Goal: Browse casually

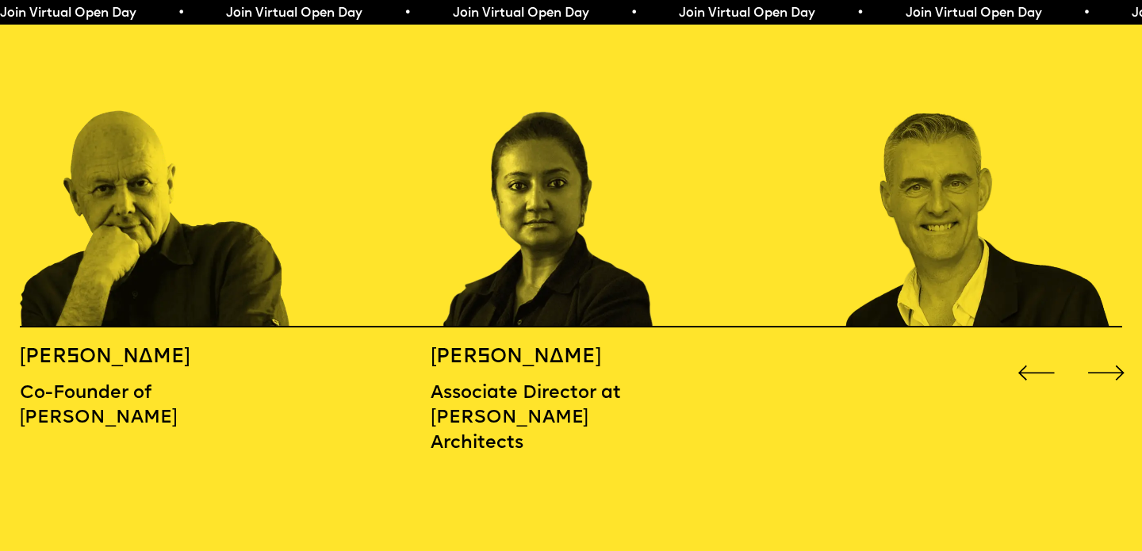
scroll to position [1801, 0]
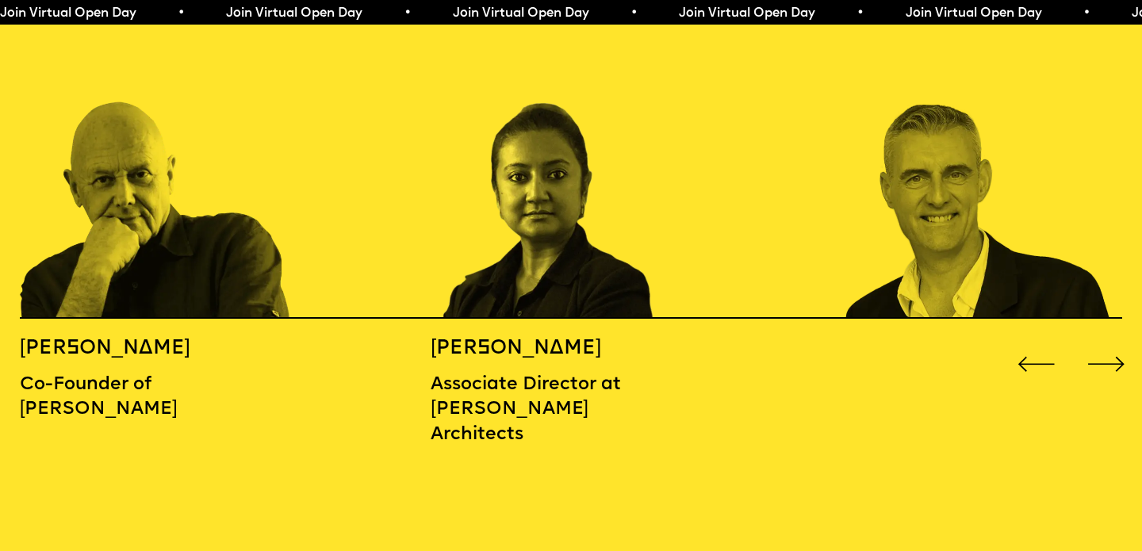
click at [1112, 342] on div "Next slide" at bounding box center [1107, 365] width 46 height 46
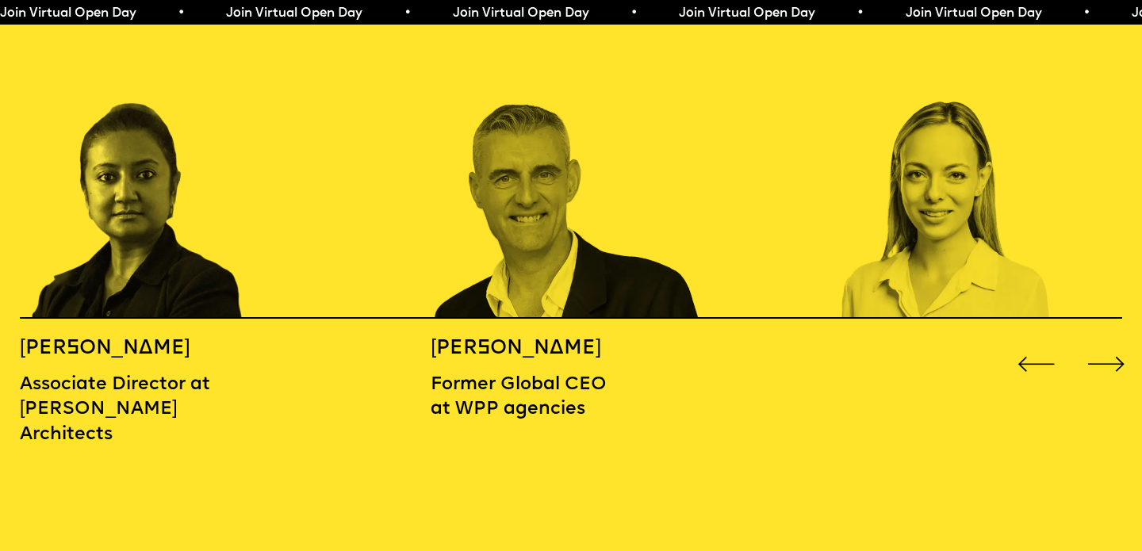
click at [1112, 342] on div "Next slide" at bounding box center [1107, 365] width 46 height 46
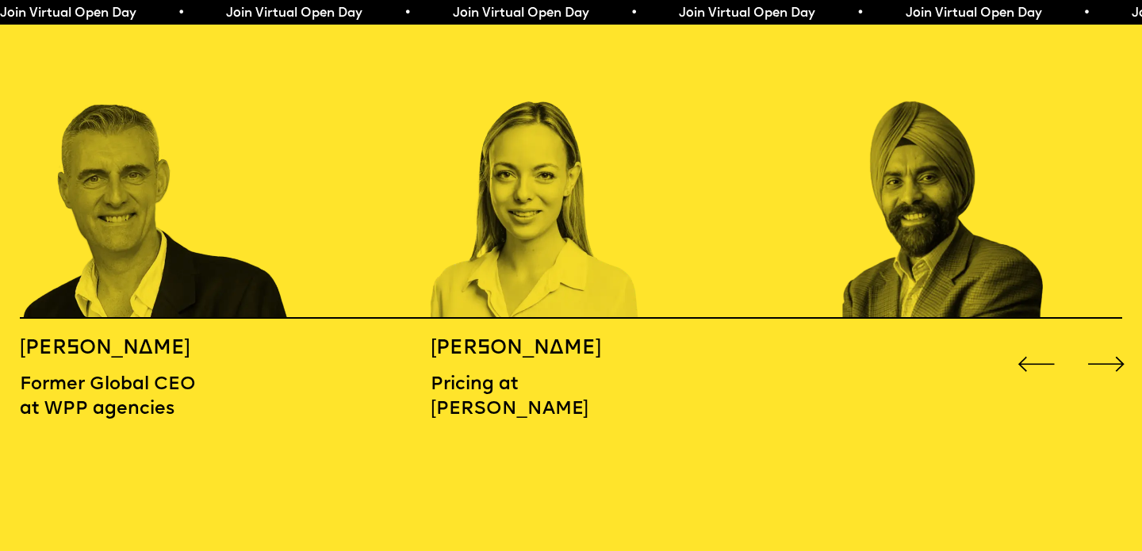
click at [1112, 342] on div "Next slide" at bounding box center [1107, 365] width 46 height 46
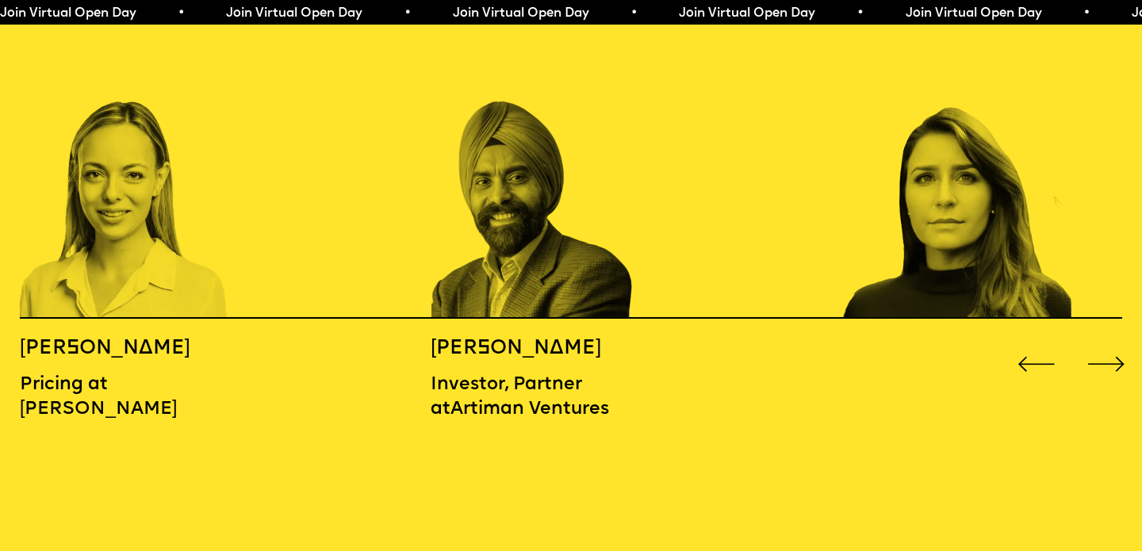
click at [1112, 342] on div "Next slide" at bounding box center [1107, 365] width 46 height 46
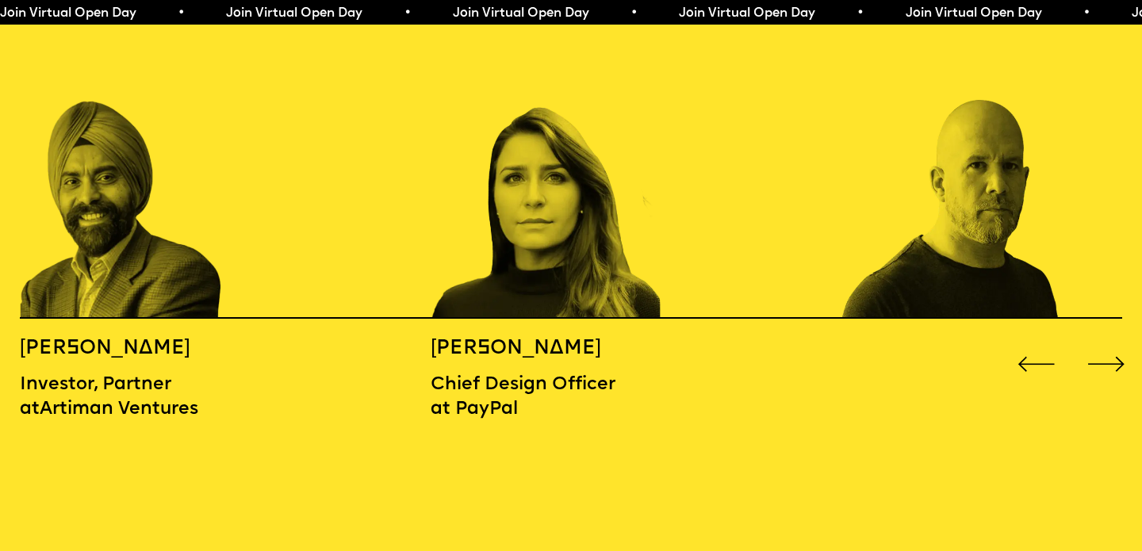
click at [1112, 342] on div "Next slide" at bounding box center [1107, 365] width 46 height 46
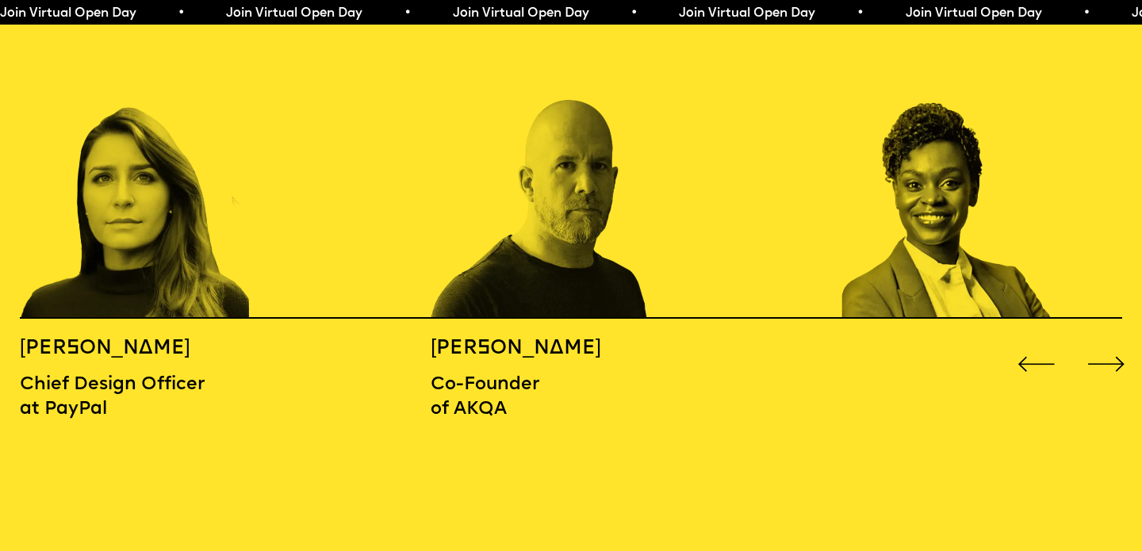
click at [1112, 342] on div "Next slide" at bounding box center [1107, 365] width 46 height 46
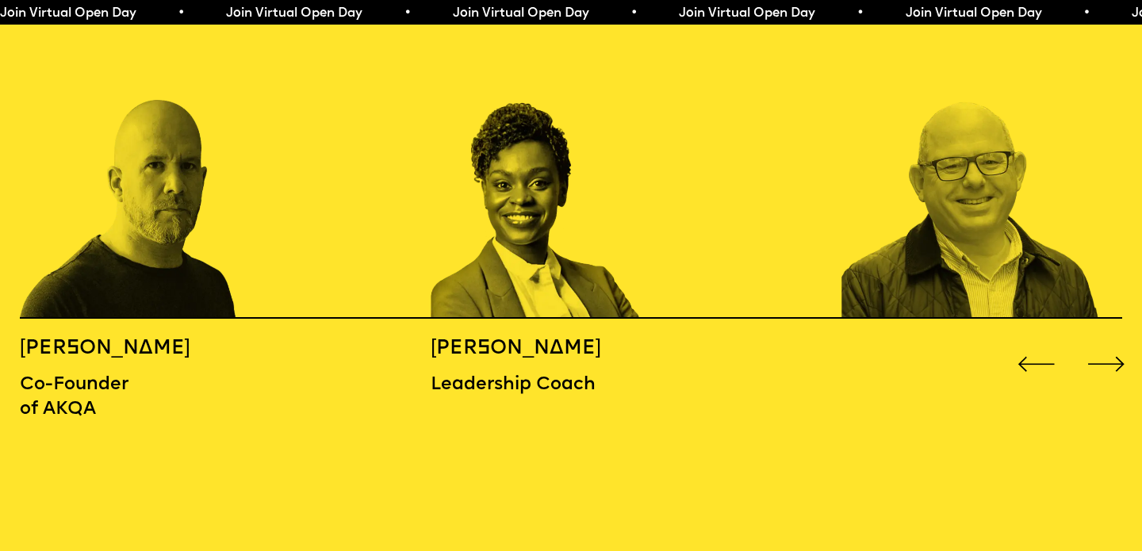
click at [1112, 342] on div "Next slide" at bounding box center [1107, 365] width 46 height 46
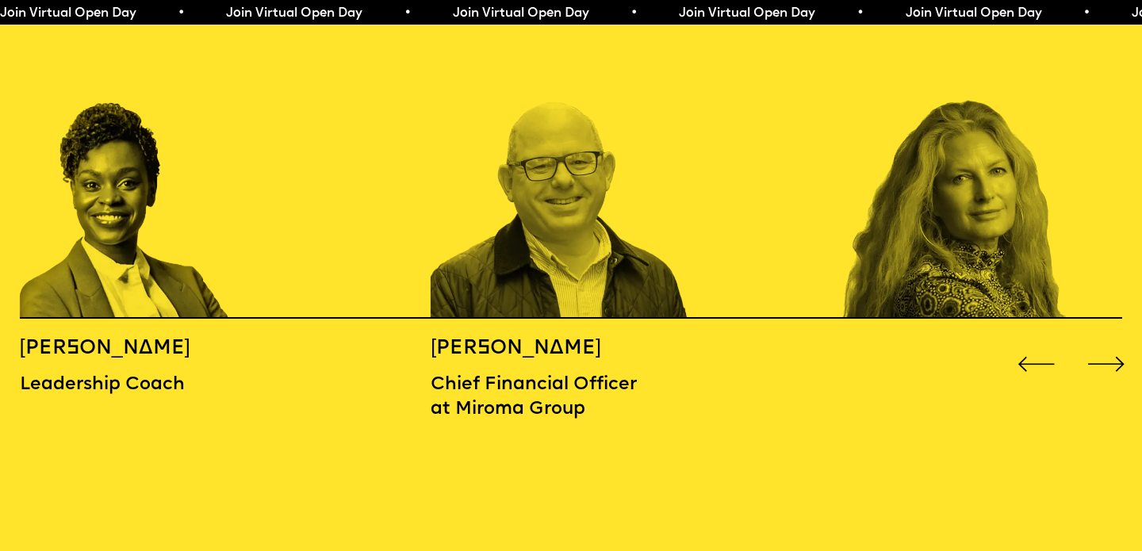
click at [105, 260] on img "8 / 16" at bounding box center [157, 159] width 275 height 320
click at [94, 344] on div "[PERSON_NAME] Leadership Coach" at bounding box center [122, 367] width 205 height 62
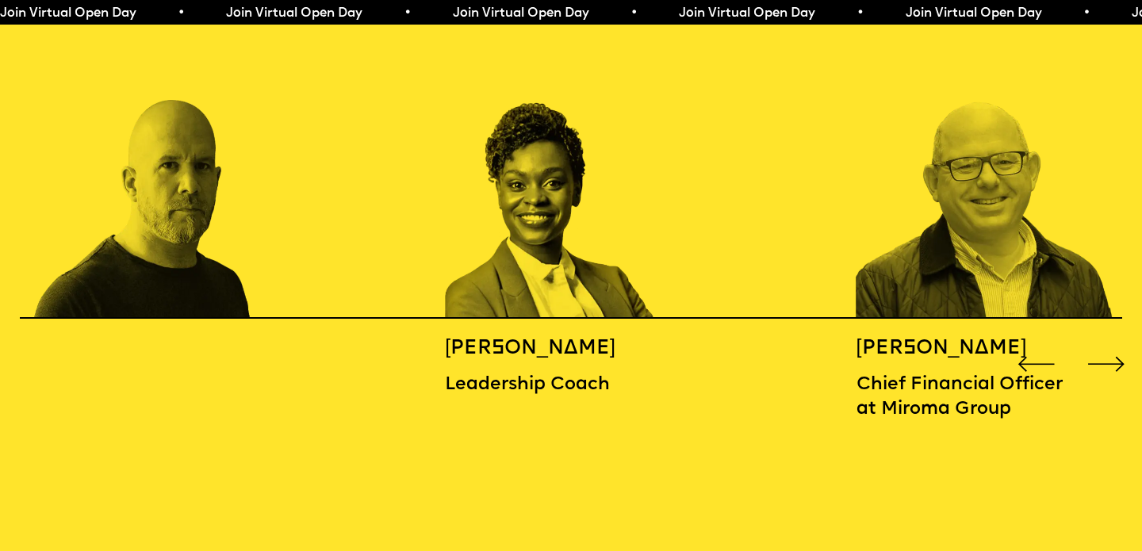
click at [538, 367] on div "[PERSON_NAME] Leadership Coach" at bounding box center [547, 367] width 205 height 62
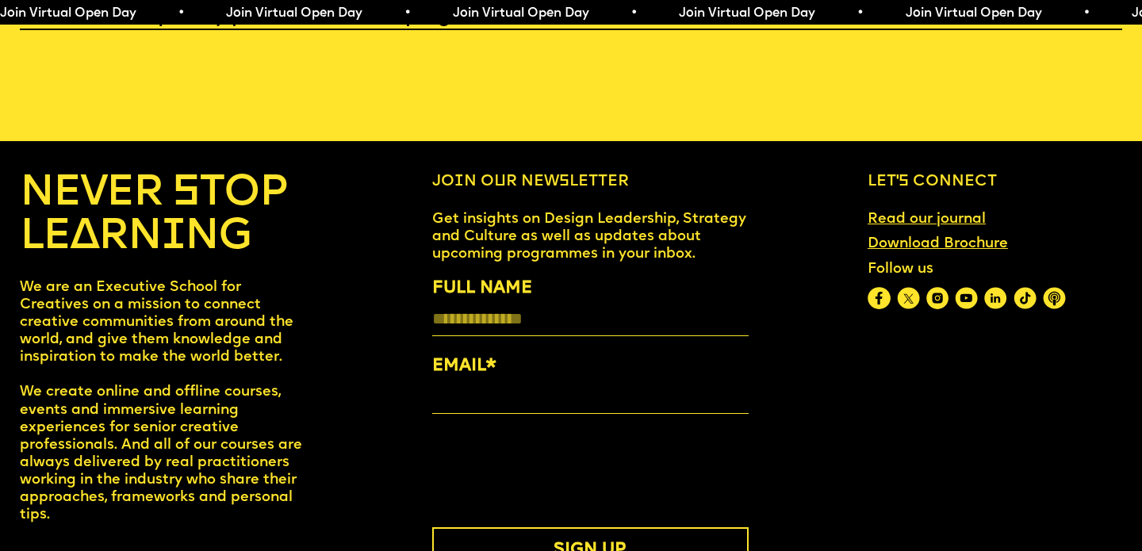
scroll to position [6475, 0]
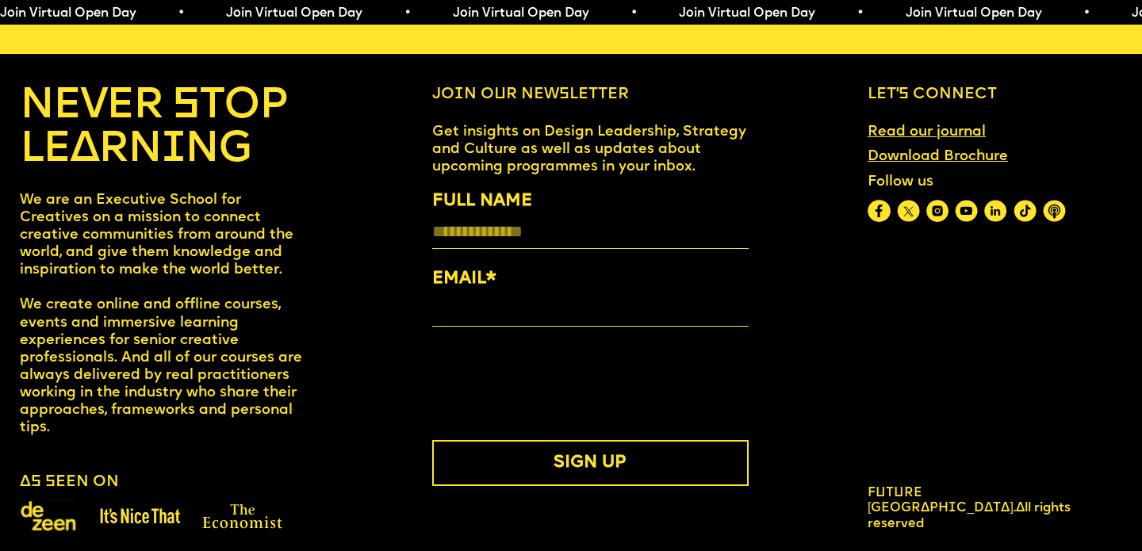
click at [982, 493] on span "Future [GEOGRAPHIC_DATA]." at bounding box center [942, 501] width 148 height 28
click at [995, 202] on img at bounding box center [996, 211] width 23 height 23
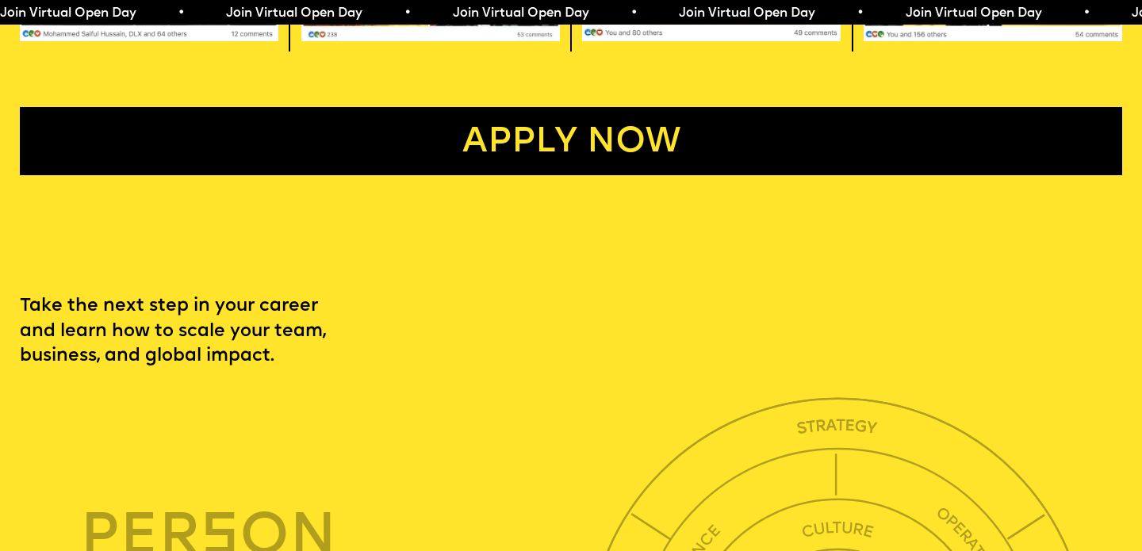
scroll to position [3699, 0]
